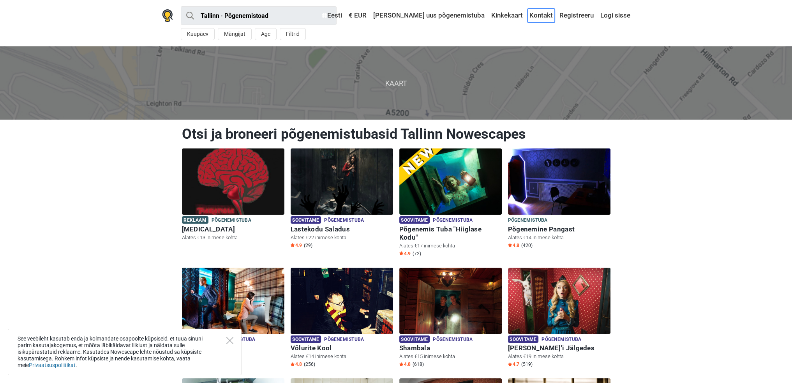
click at [537, 13] on link "Kontakt" at bounding box center [541, 16] width 27 height 14
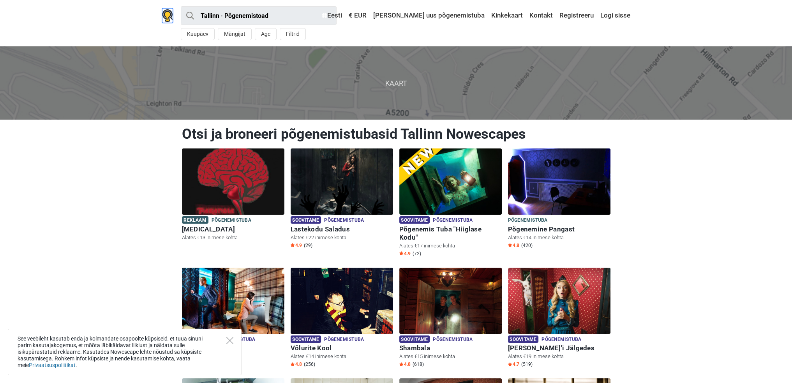
click at [170, 19] on img at bounding box center [167, 15] width 11 height 12
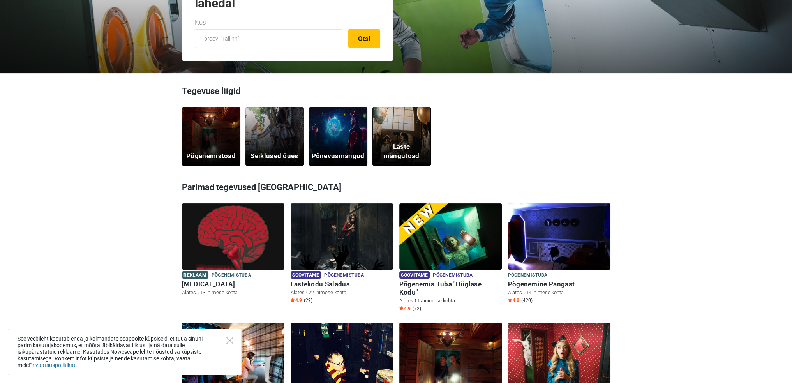
scroll to position [195, 0]
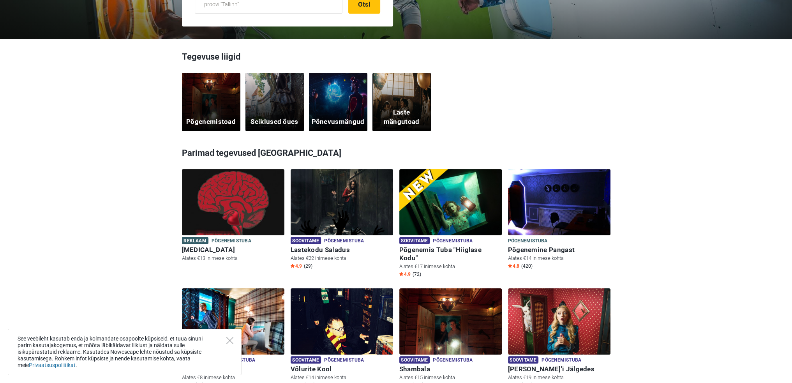
click at [212, 111] on div "Põgenemistoad" at bounding box center [211, 102] width 58 height 58
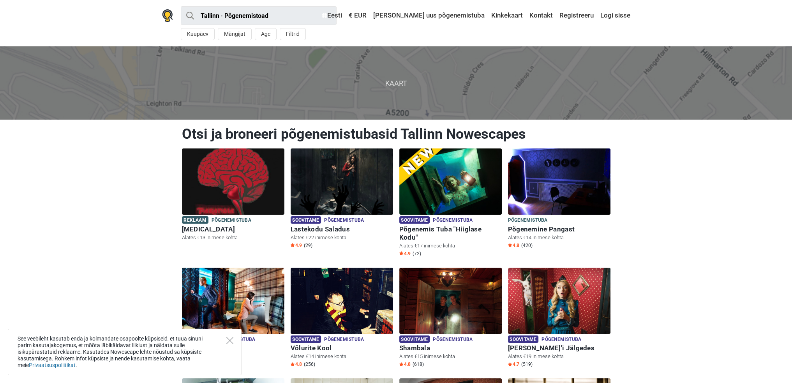
click at [396, 84] on span "Kaart" at bounding box center [396, 82] width 805 height 73
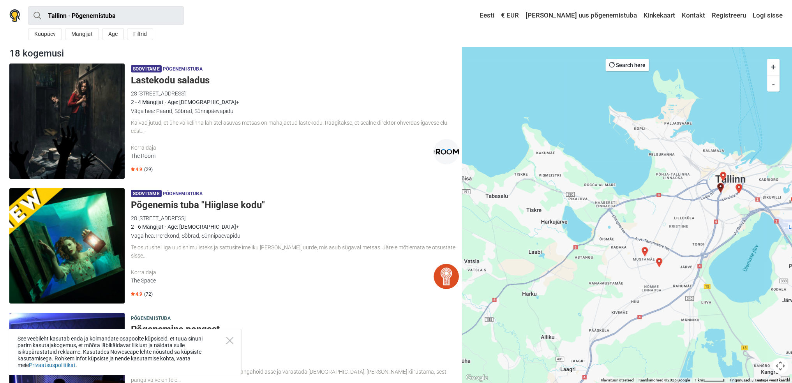
drag, startPoint x: 558, startPoint y: 231, endPoint x: 629, endPoint y: 237, distance: 71.2
click at [629, 237] on div at bounding box center [627, 214] width 330 height 337
